Goal: Task Accomplishment & Management: Use online tool/utility

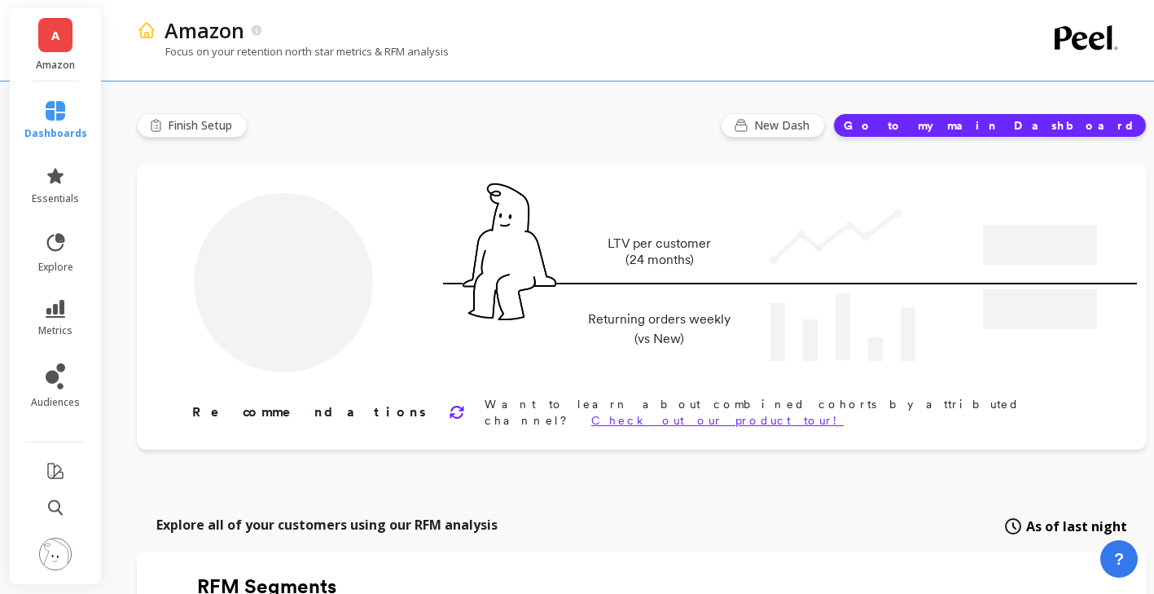
type input "Champions"
type input "13717"
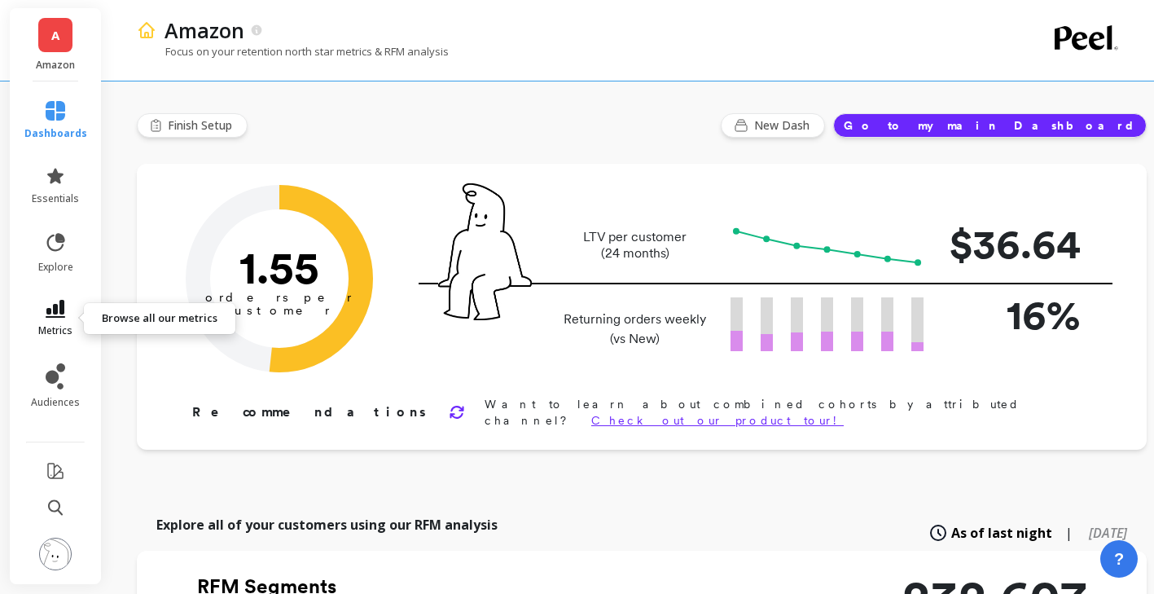
click at [72, 310] on link "metrics" at bounding box center [55, 318] width 63 height 37
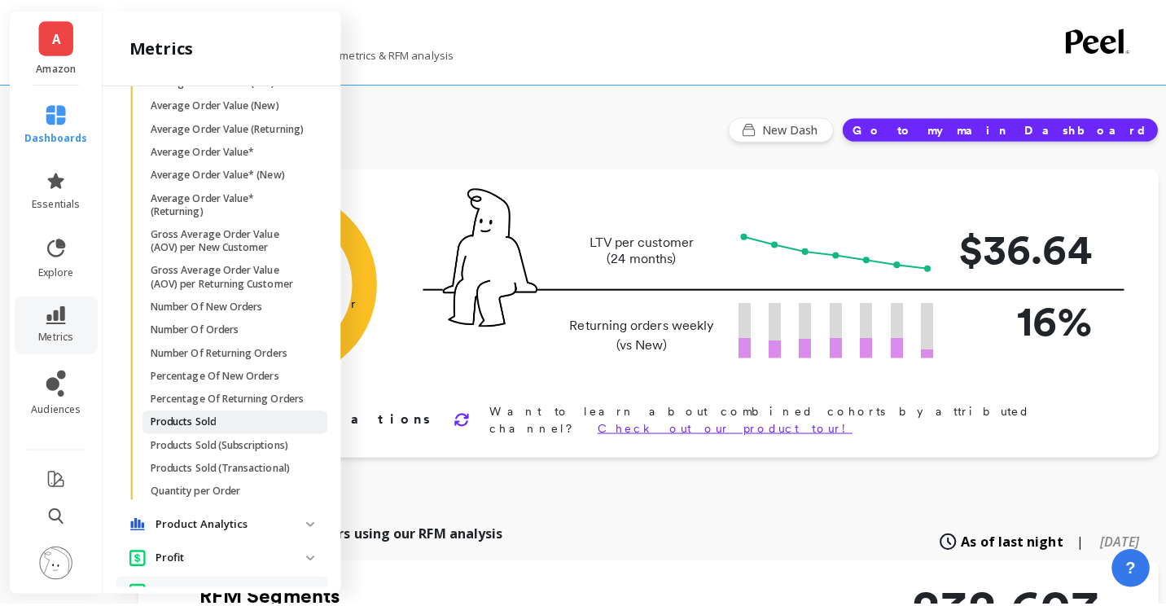
scroll to position [1466, 0]
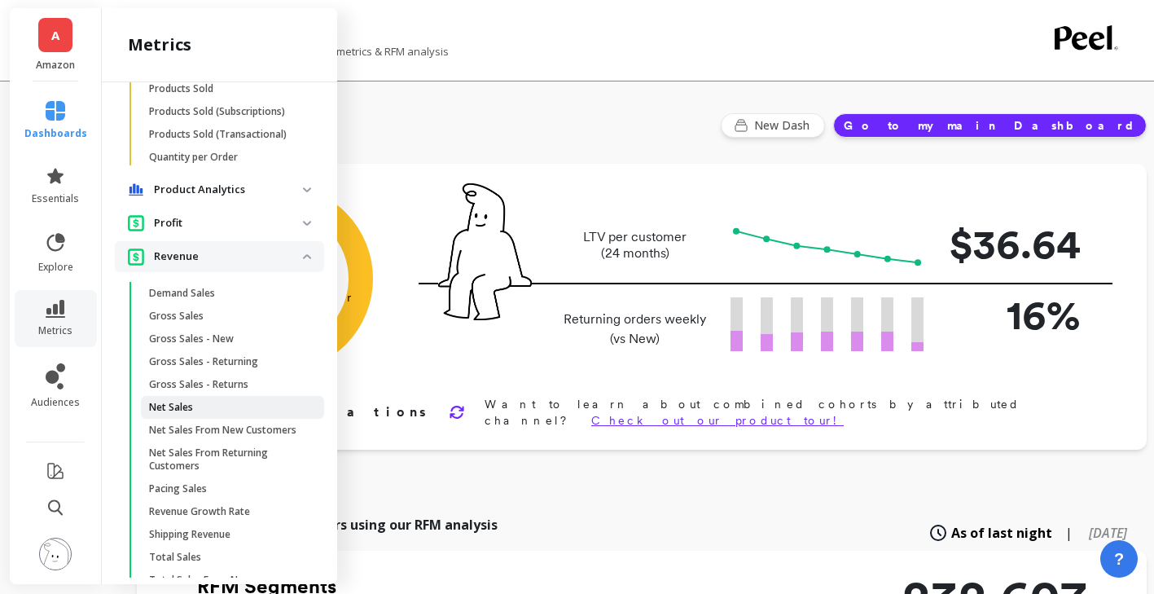
click at [179, 414] on p "Net Sales" at bounding box center [171, 407] width 44 height 13
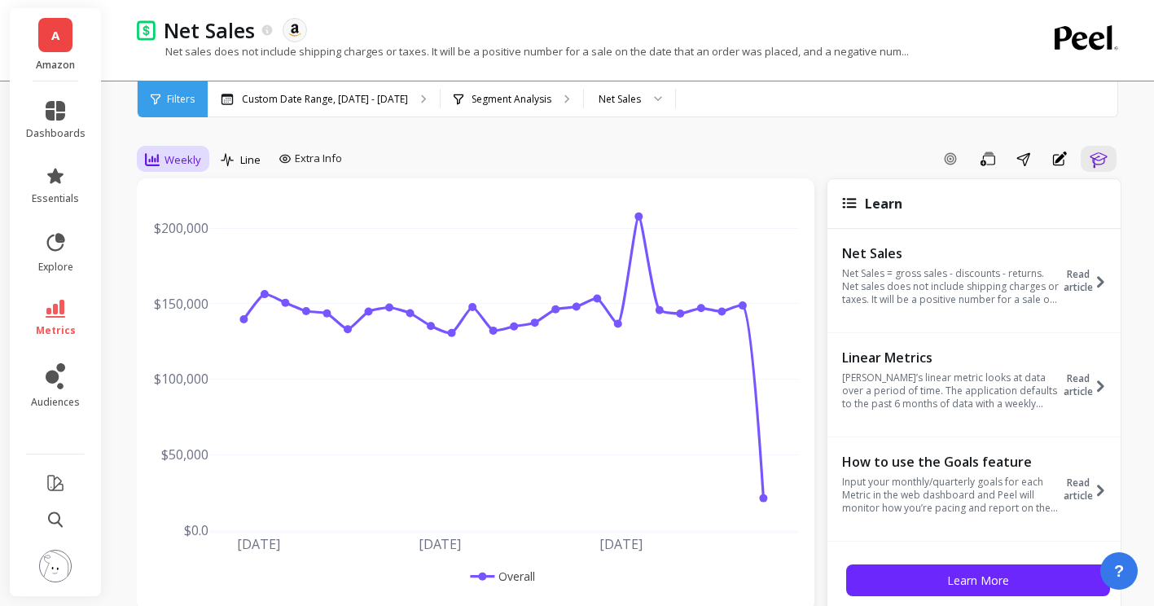
click at [180, 163] on span "Weekly" at bounding box center [183, 159] width 37 height 15
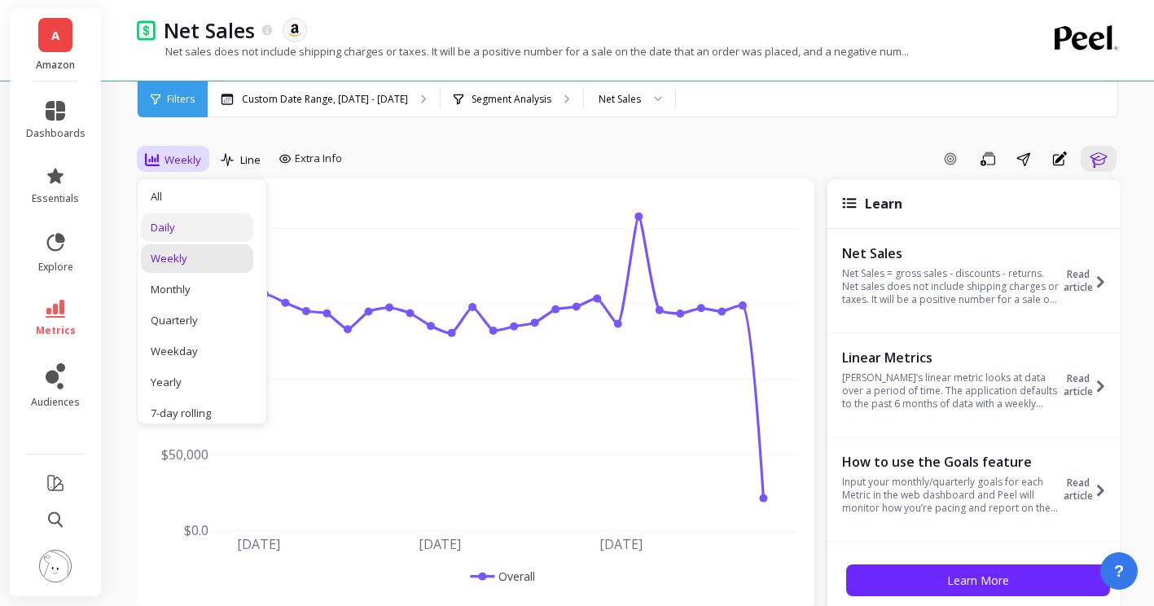
click at [185, 229] on div "Daily" at bounding box center [197, 227] width 93 height 15
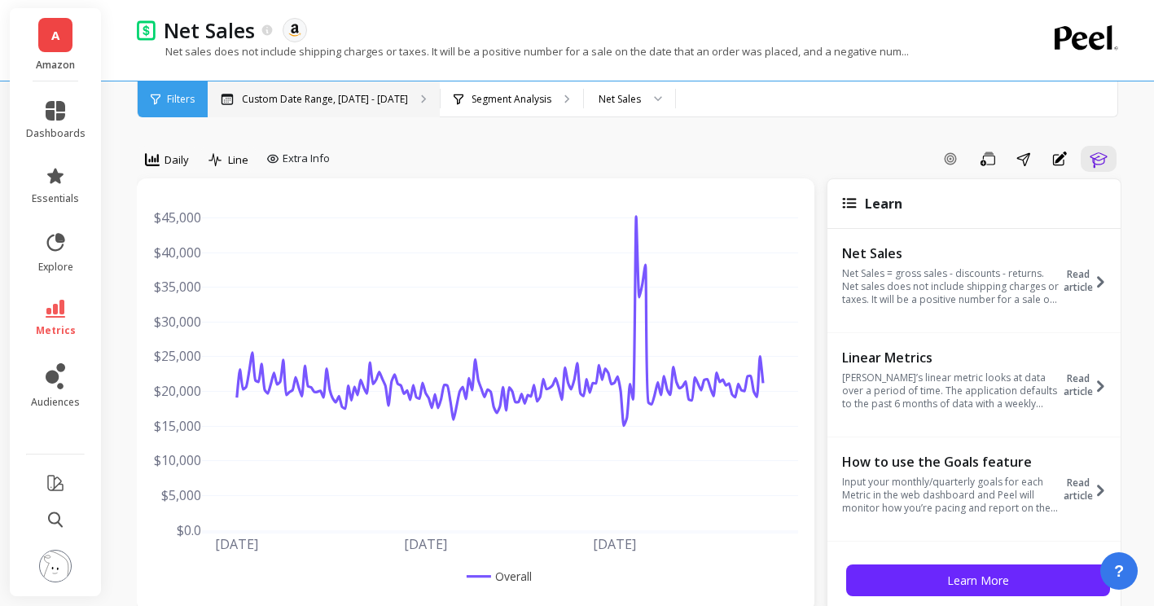
click at [342, 86] on div "Custom Date Range, [DATE] - [DATE]" at bounding box center [324, 99] width 232 height 36
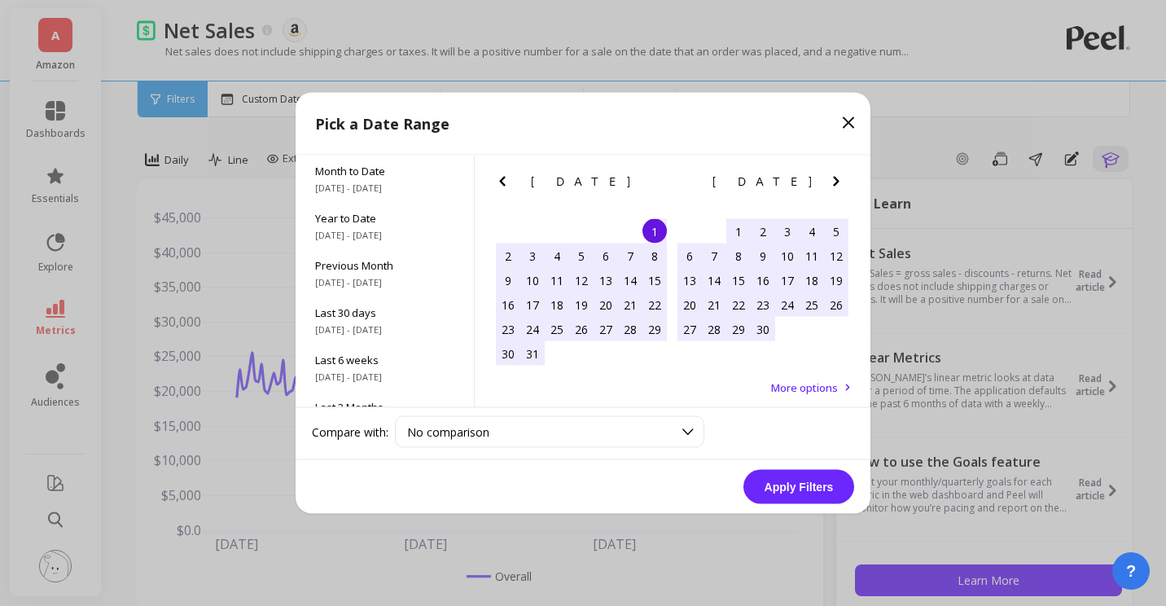
click at [717, 173] on icon "Next Month" at bounding box center [837, 182] width 20 height 20
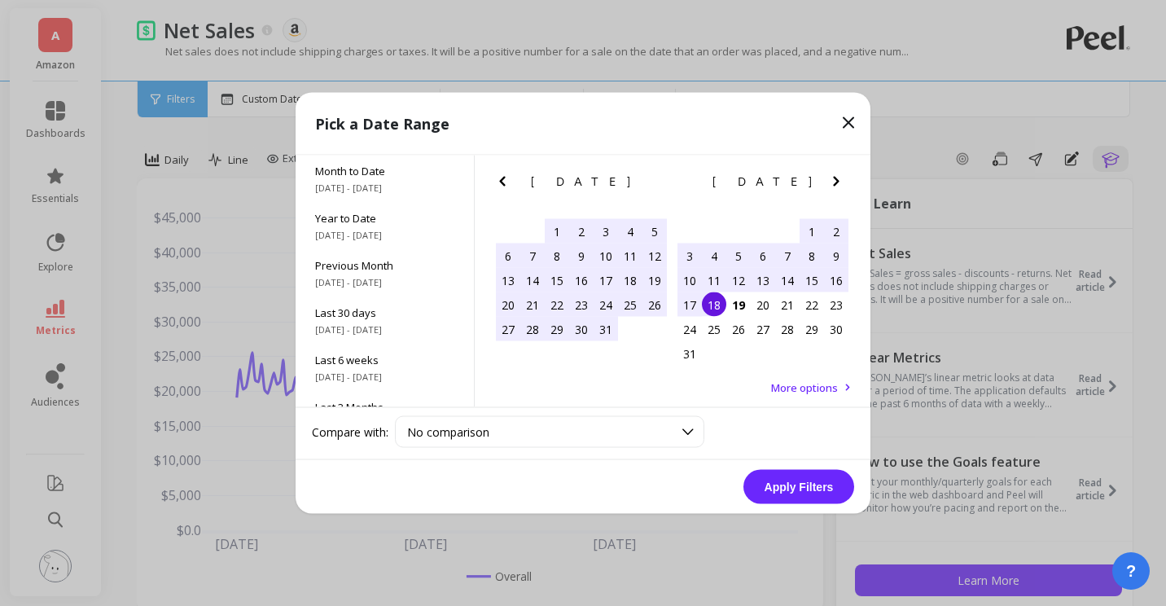
click at [695, 278] on div "10" at bounding box center [690, 280] width 24 height 24
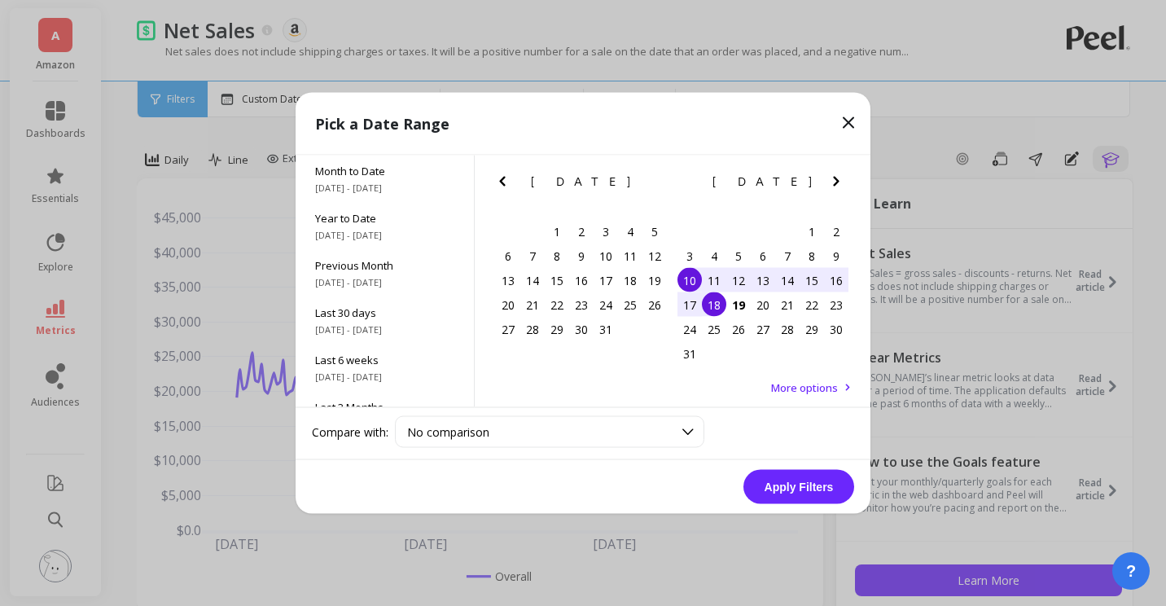
click at [709, 303] on div "18" at bounding box center [714, 304] width 24 height 24
click at [717, 483] on button "Apply Filters" at bounding box center [799, 487] width 111 height 34
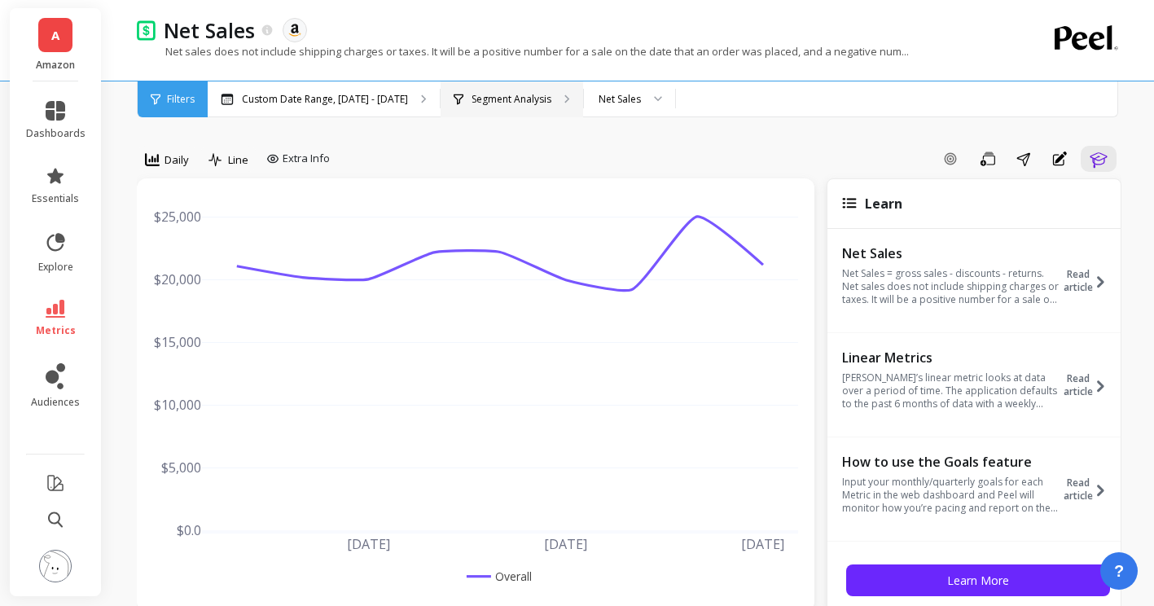
click at [476, 105] on p "Segment Analysis" at bounding box center [512, 99] width 80 height 13
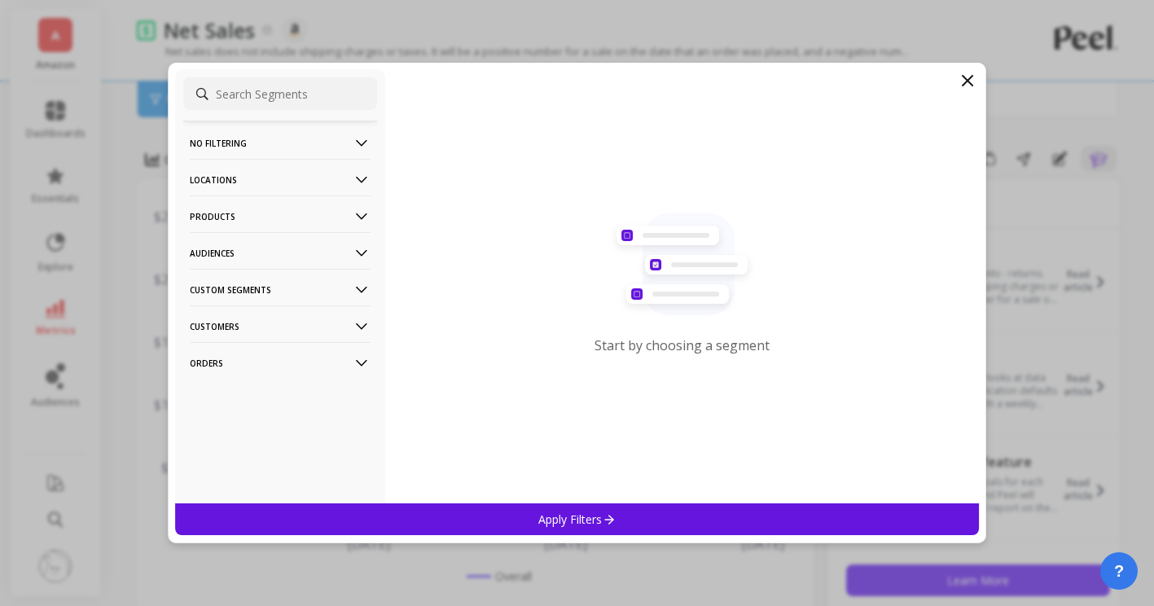
click at [292, 204] on p "Products" at bounding box center [280, 216] width 181 height 42
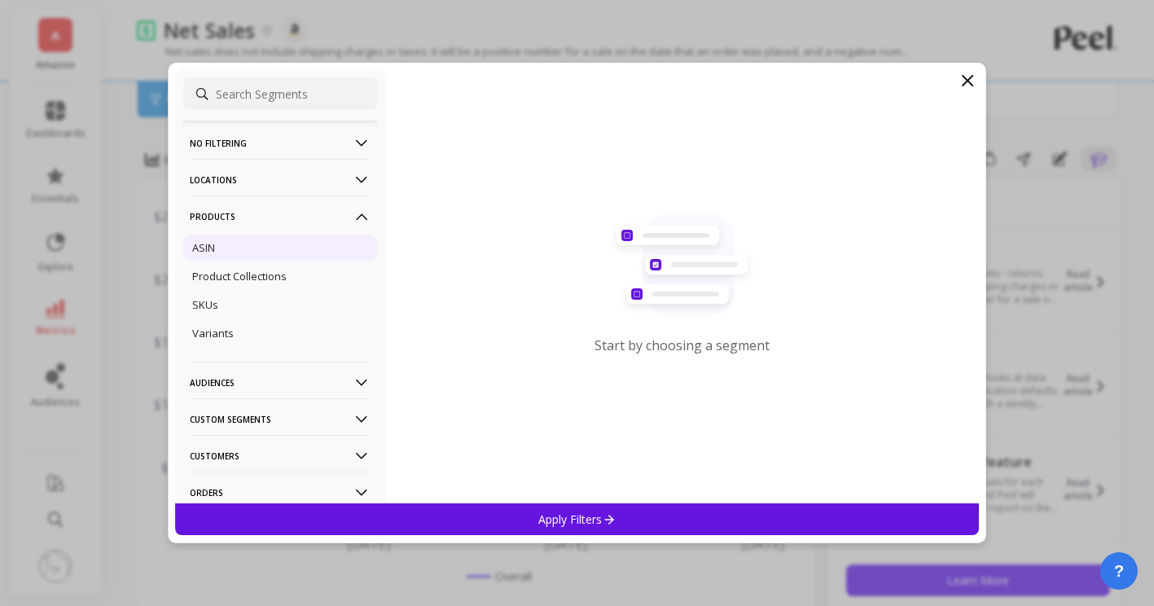
click at [257, 244] on div "ASIN" at bounding box center [280, 248] width 194 height 26
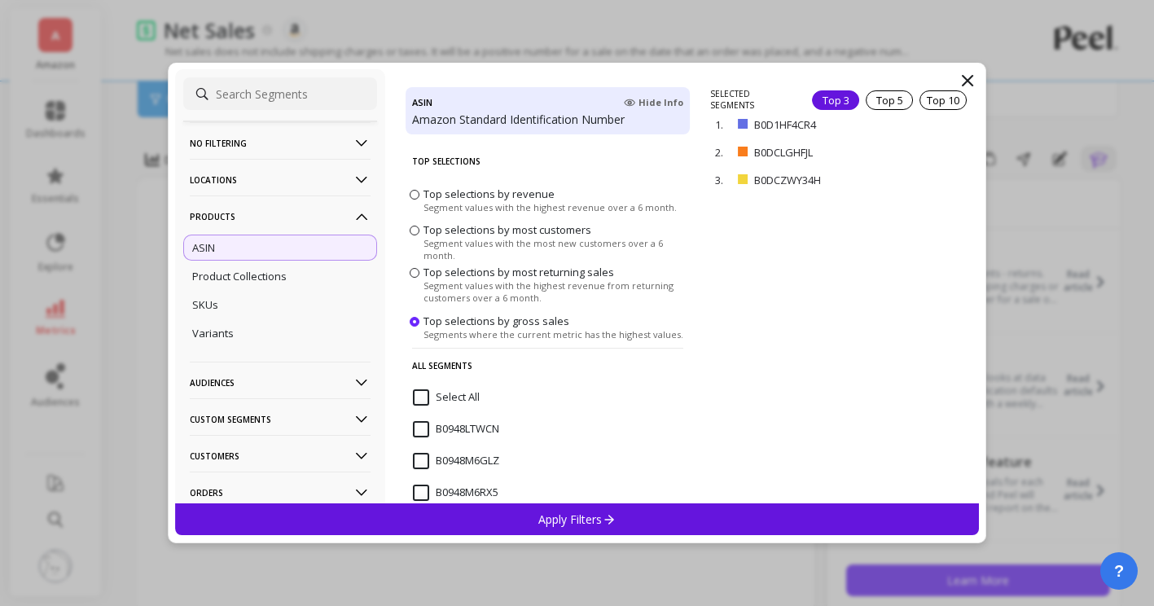
click at [454, 383] on div "Select All" at bounding box center [548, 406] width 284 height 49
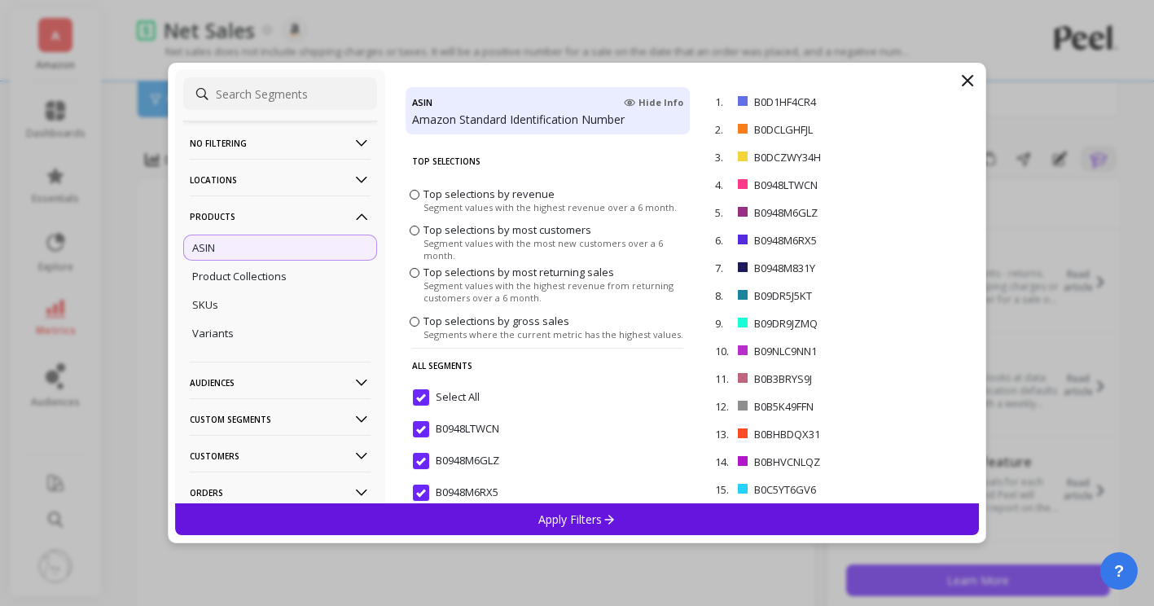
click at [558, 508] on div "Apply Filters" at bounding box center [577, 519] width 805 height 32
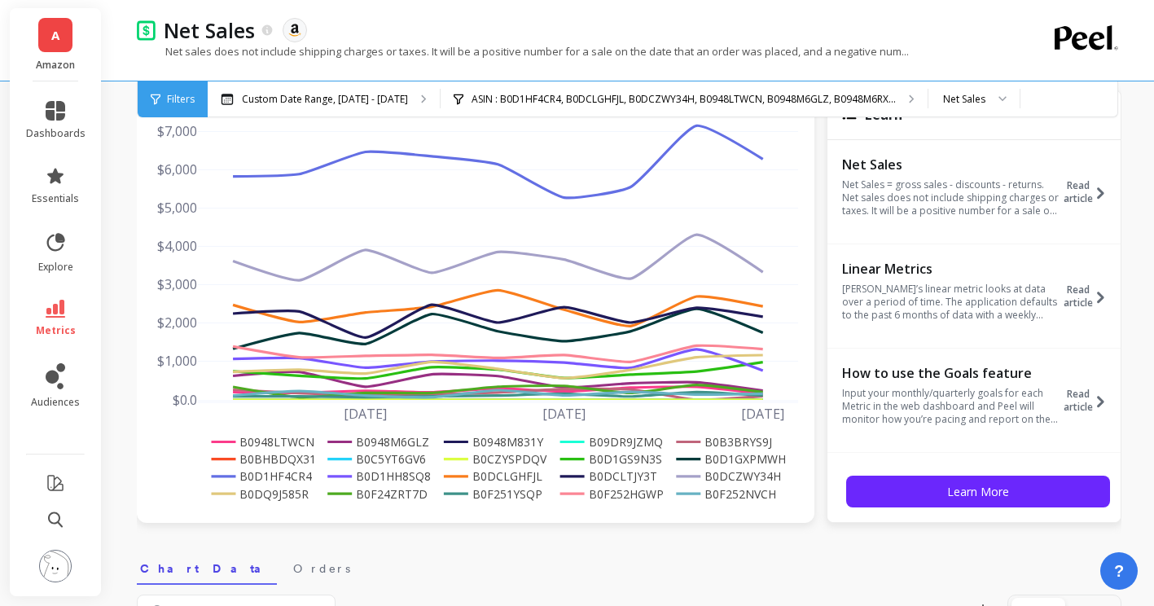
scroll to position [163, 0]
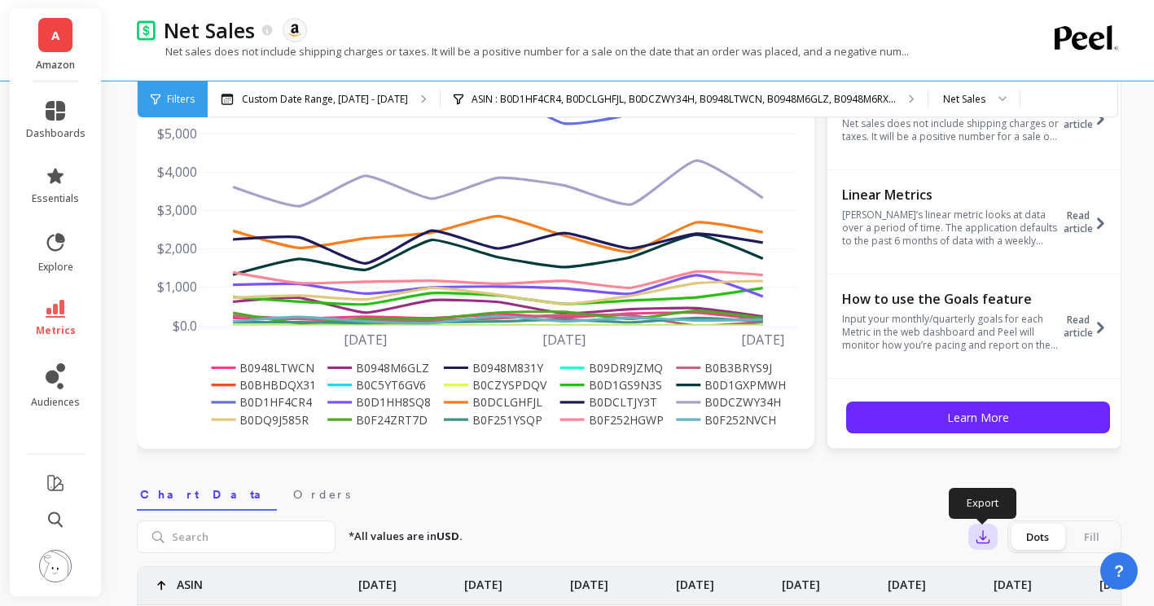
click at [717, 539] on icon "button" at bounding box center [983, 537] width 12 height 12
click at [717, 568] on button "CSV" at bounding box center [1041, 581] width 145 height 29
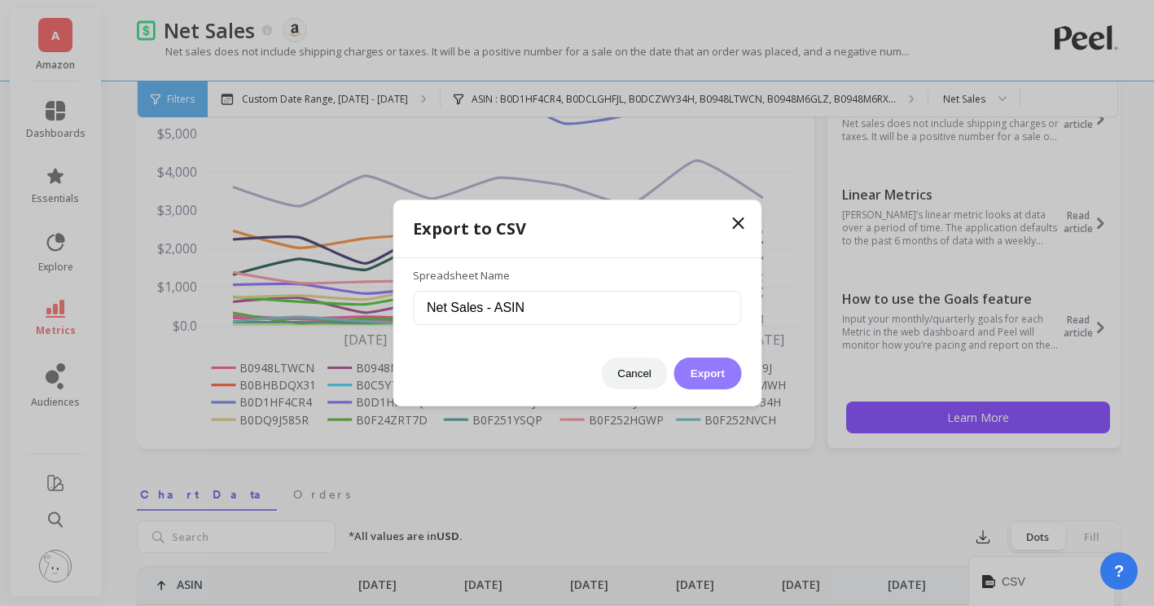
click at [706, 373] on button "Export" at bounding box center [707, 374] width 67 height 32
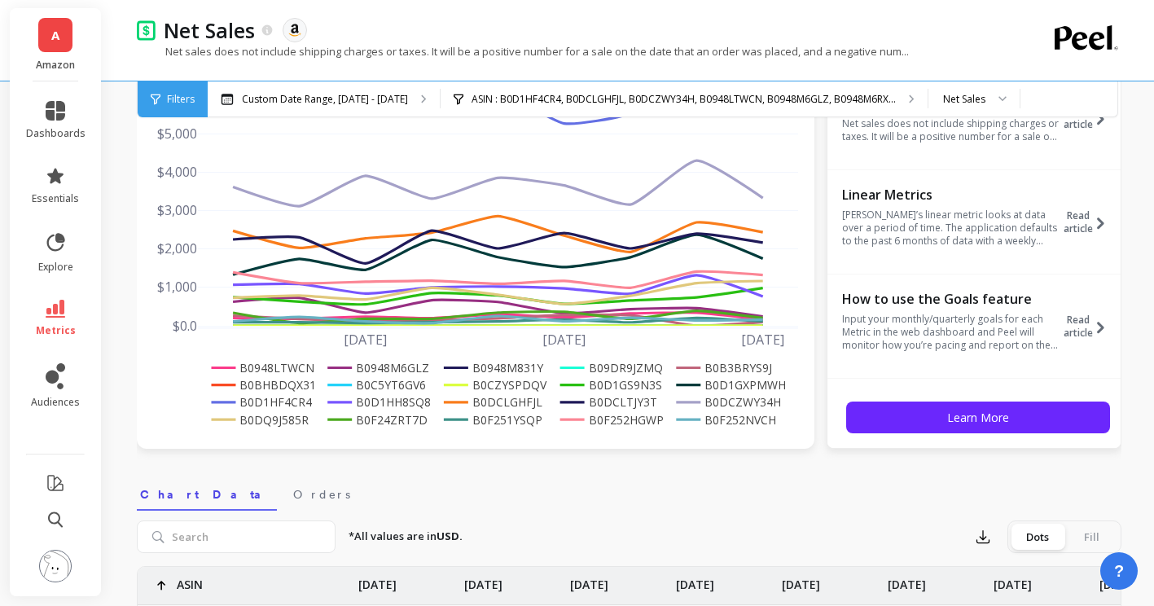
click at [53, 64] on p "Amazon" at bounding box center [55, 65] width 59 height 13
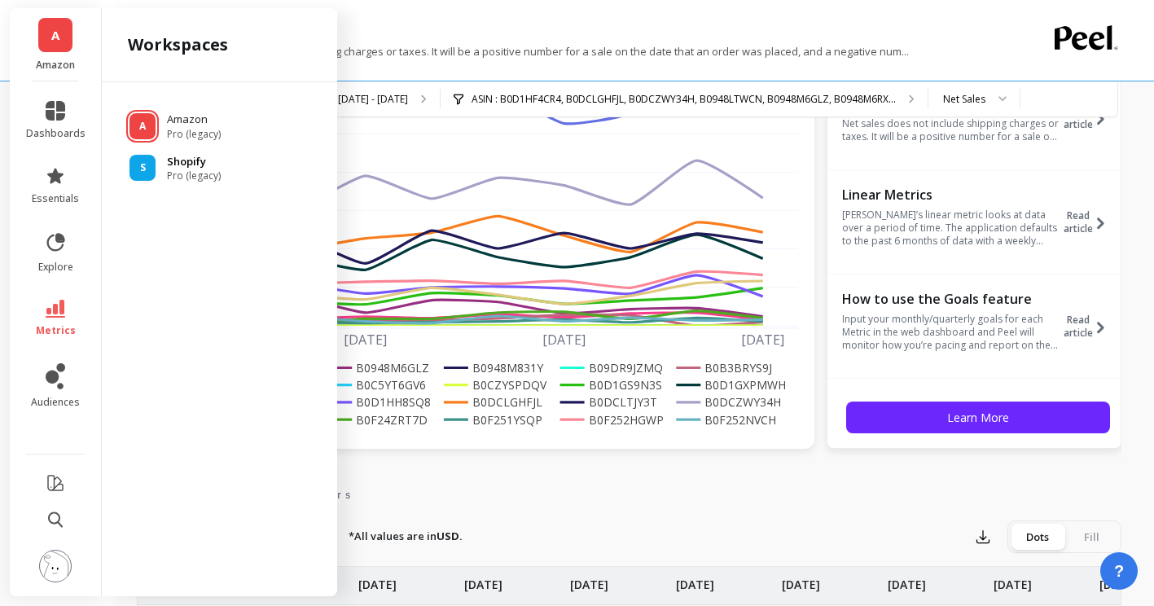
click at [190, 159] on p "Shopify" at bounding box center [194, 162] width 54 height 16
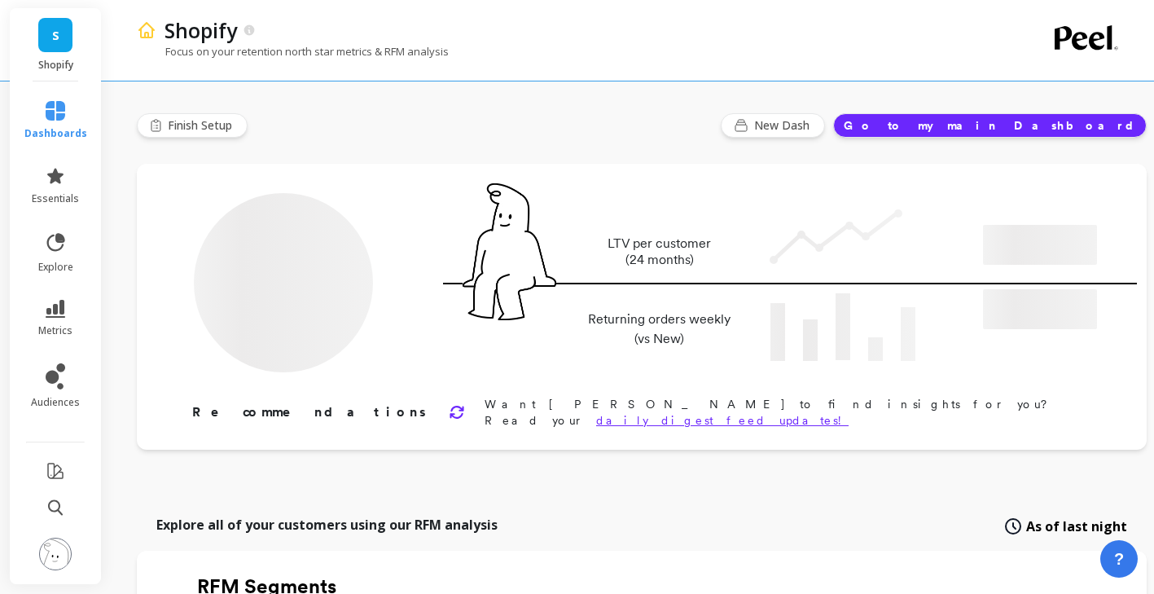
type input "Champions"
type input "3083"
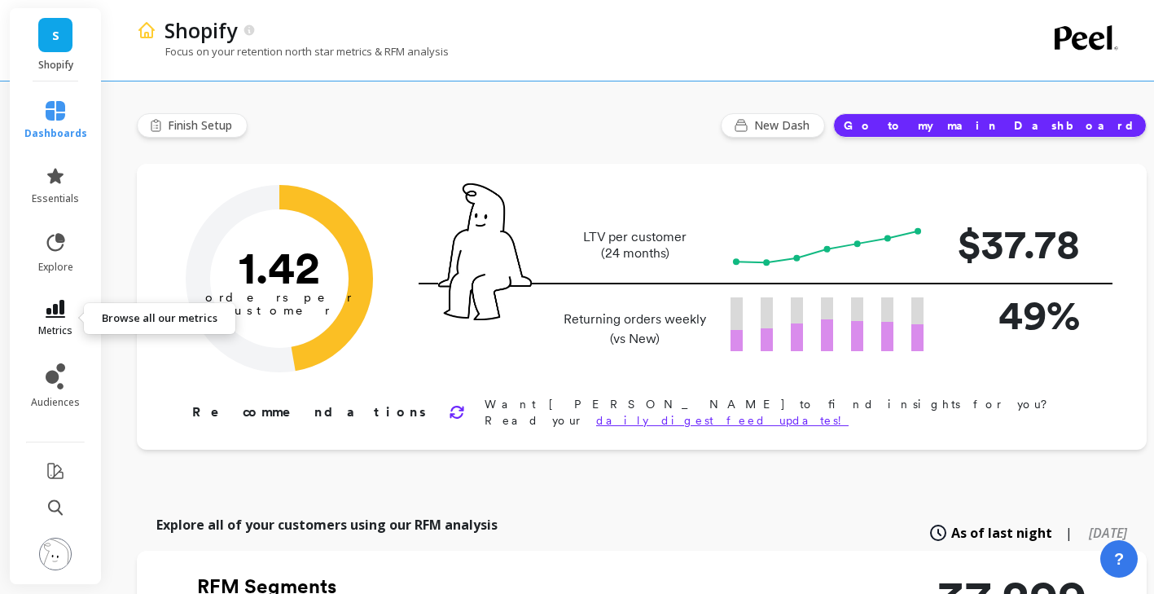
click at [64, 310] on icon at bounding box center [56, 309] width 20 height 18
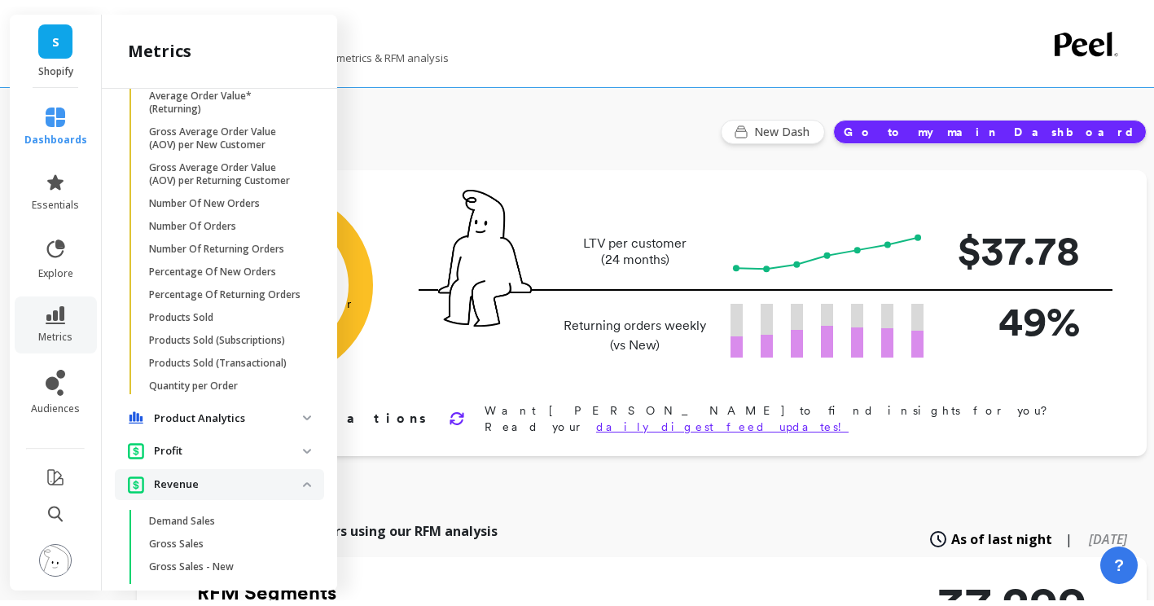
scroll to position [1827, 0]
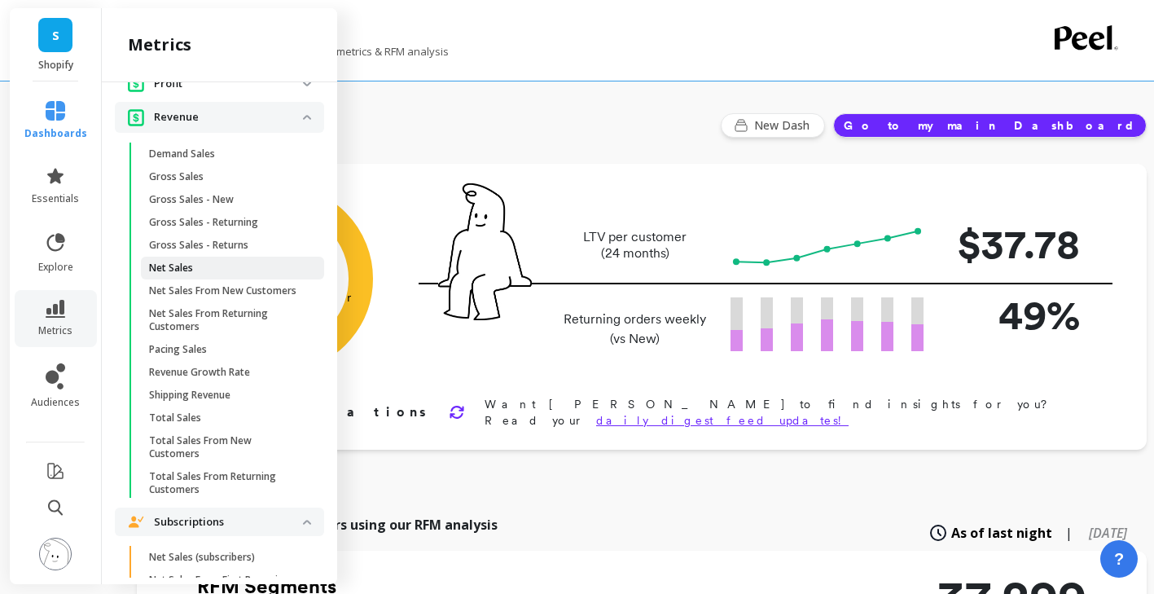
click at [188, 274] on p "Net Sales" at bounding box center [171, 267] width 44 height 13
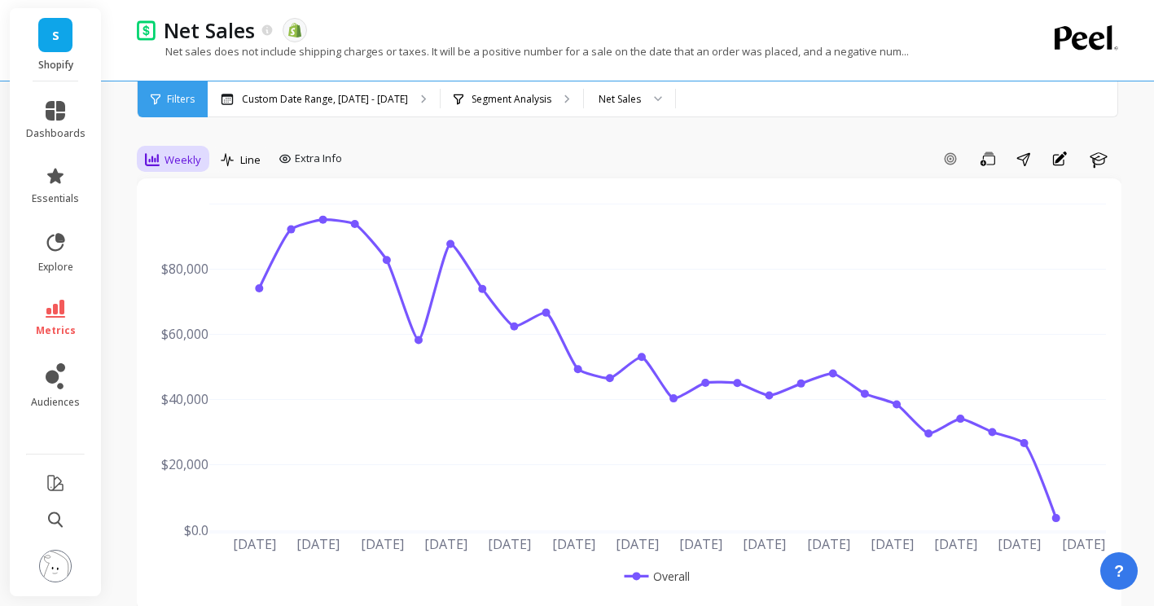
click at [198, 164] on span "Weekly" at bounding box center [183, 159] width 37 height 15
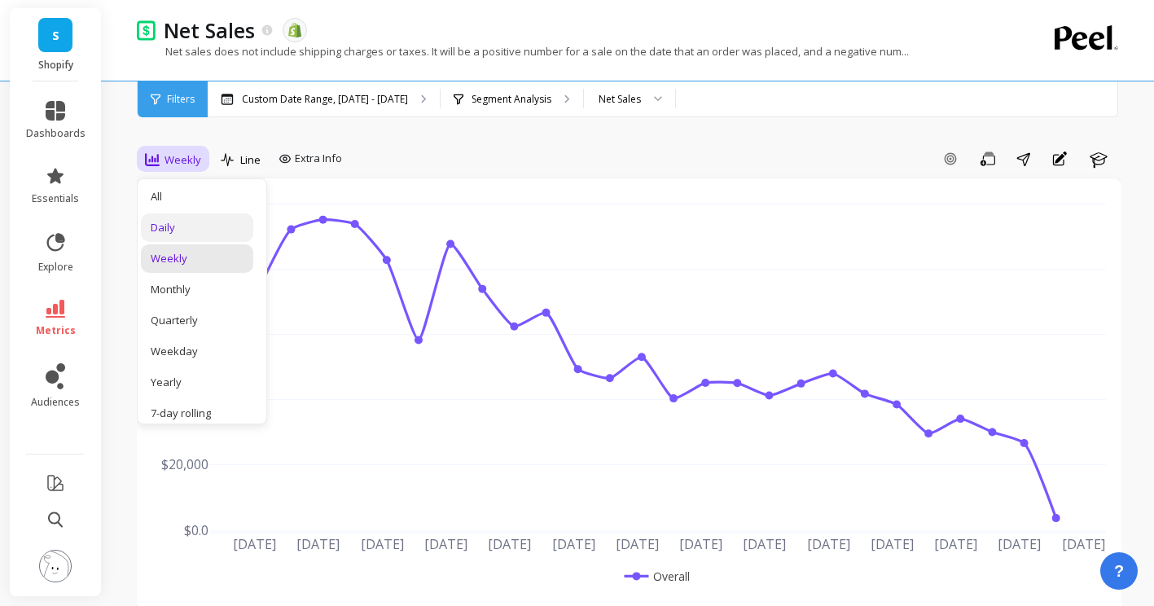
click at [191, 221] on div "Daily" at bounding box center [197, 227] width 93 height 15
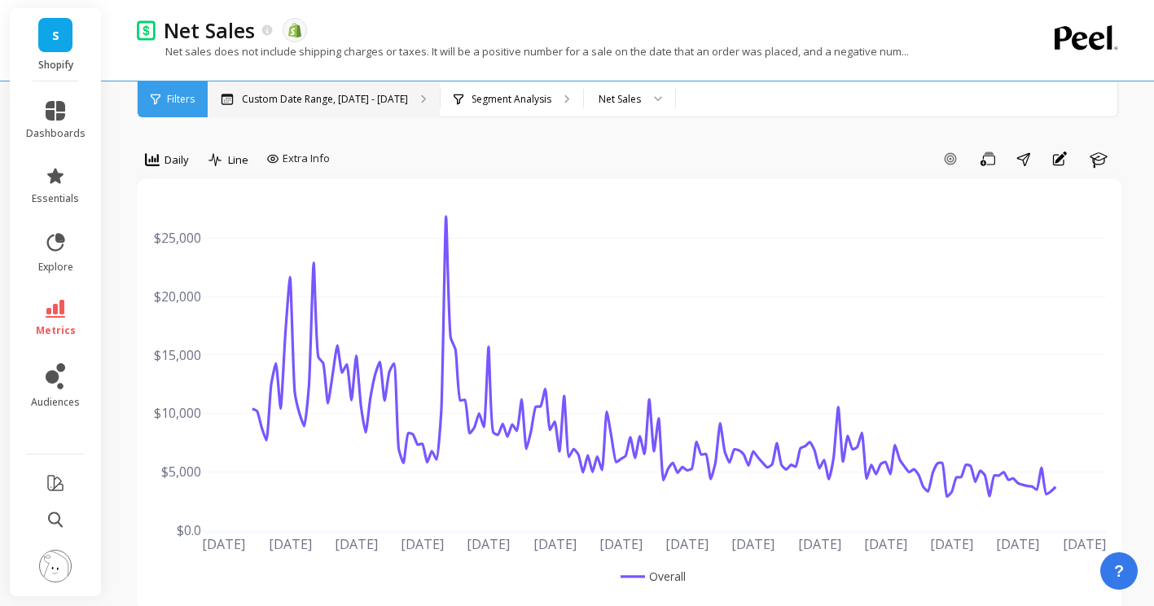
click at [386, 109] on div "Custom Date Range, [DATE] - [DATE]" at bounding box center [324, 99] width 232 height 36
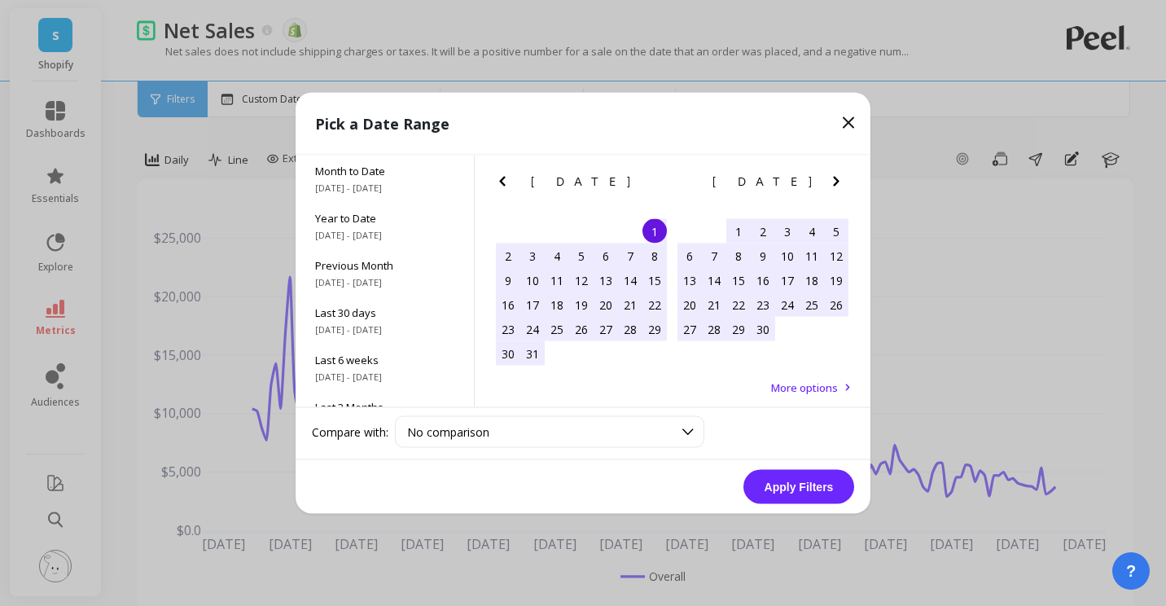
click at [832, 181] on icon "Next Month" at bounding box center [837, 182] width 20 height 20
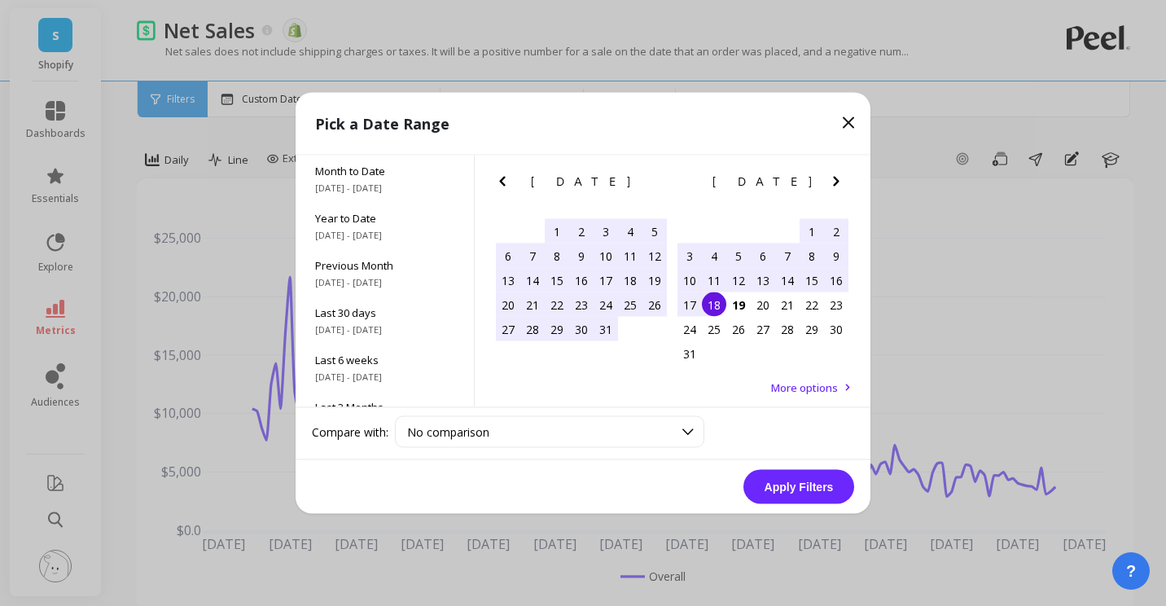
click at [693, 272] on div "10" at bounding box center [690, 280] width 24 height 24
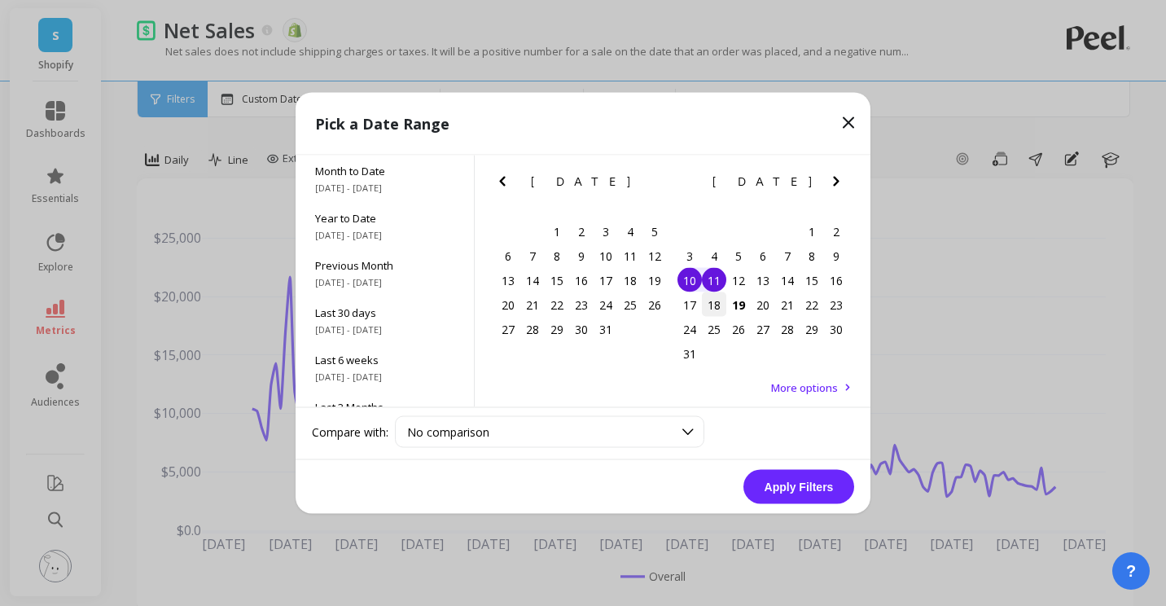
click at [712, 298] on div "18" at bounding box center [714, 304] width 24 height 24
click at [768, 483] on button "Apply Filters" at bounding box center [799, 487] width 111 height 34
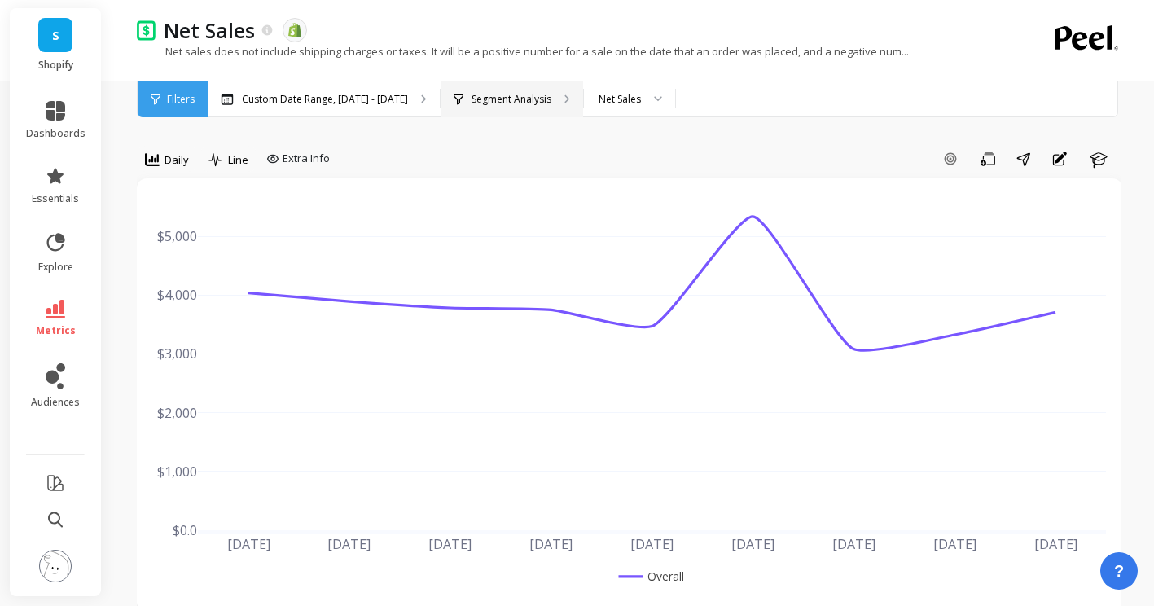
click at [491, 101] on p "Segment Analysis" at bounding box center [512, 99] width 80 height 13
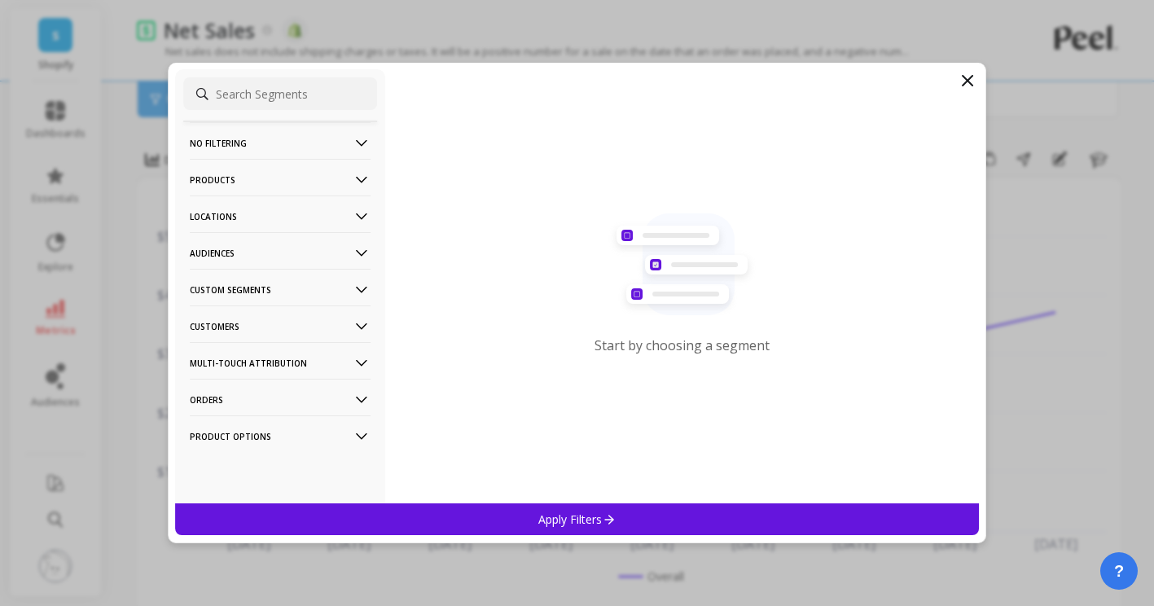
click at [282, 184] on p "Products" at bounding box center [280, 180] width 181 height 42
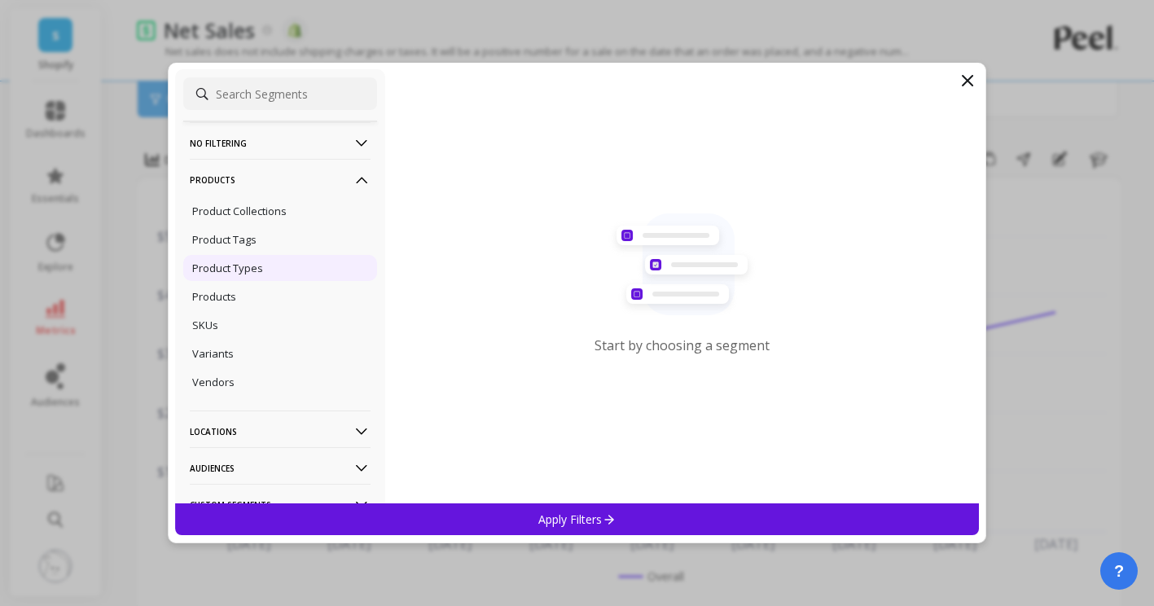
click at [270, 266] on div "Product Types" at bounding box center [280, 268] width 194 height 26
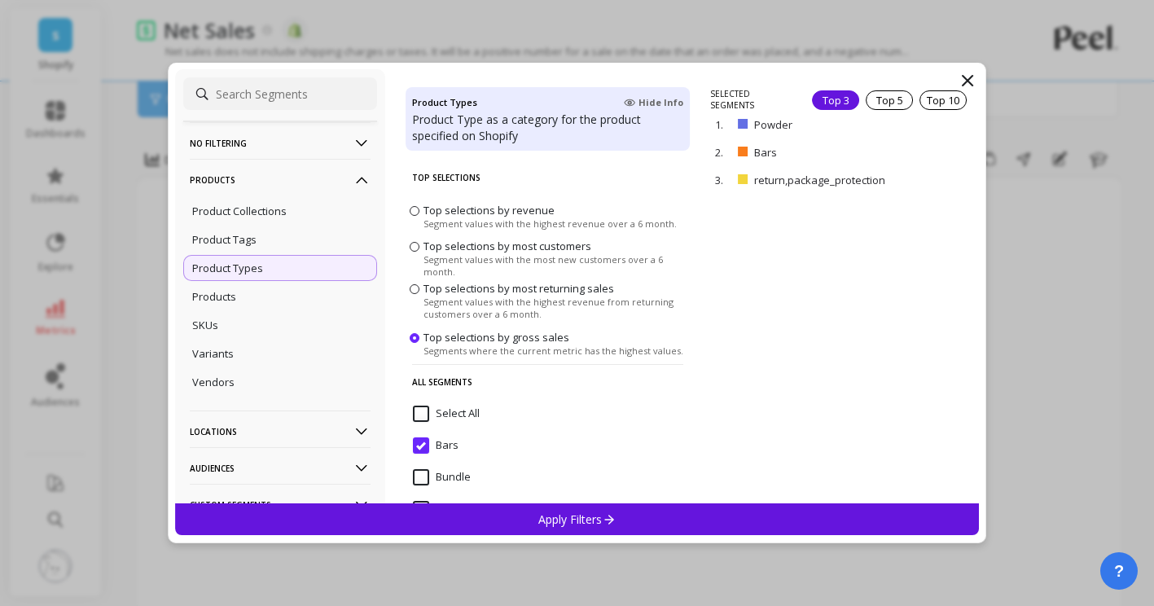
click at [624, 516] on div "Apply Filters" at bounding box center [577, 519] width 805 height 32
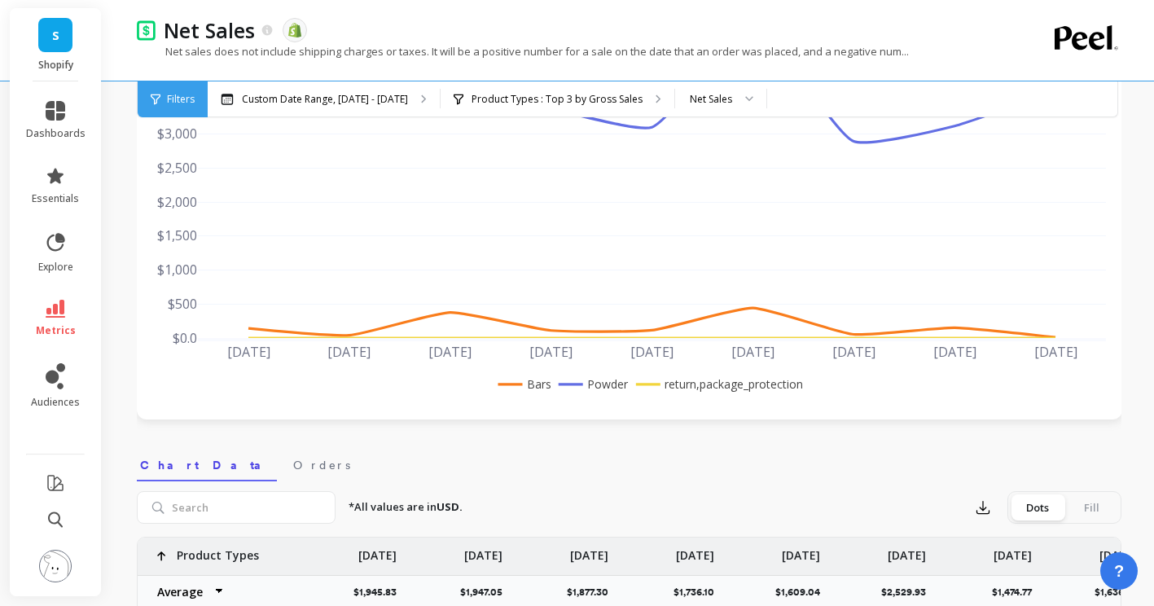
scroll to position [193, 0]
click at [987, 505] on icon "button" at bounding box center [983, 506] width 16 height 16
click at [988, 547] on img at bounding box center [988, 551] width 13 height 13
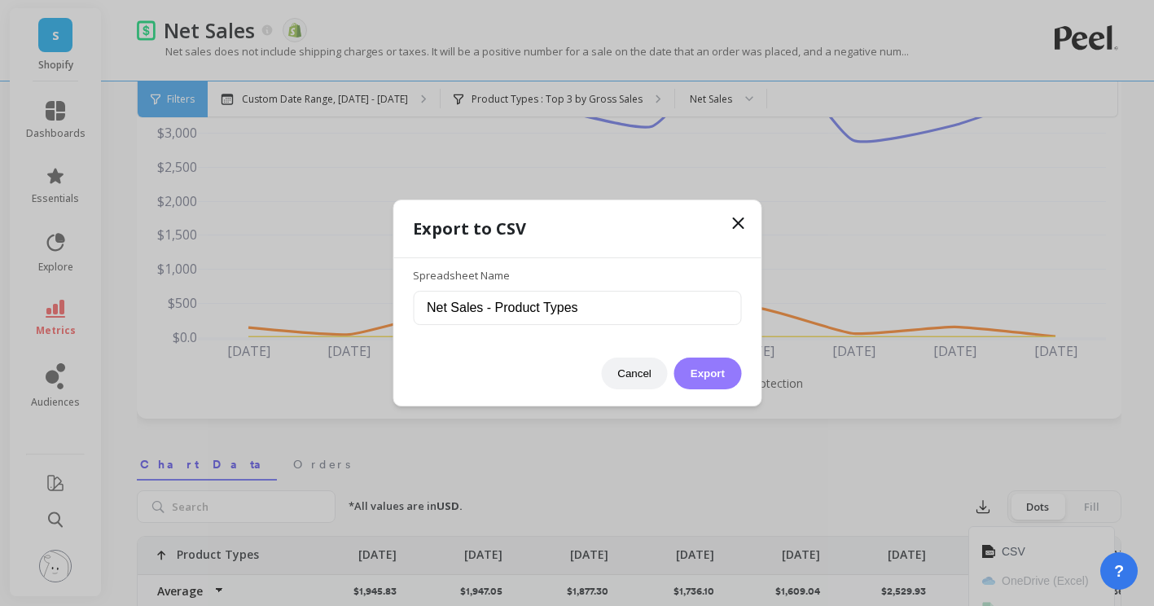
click at [713, 373] on button "Export" at bounding box center [707, 374] width 67 height 32
